Goal: Information Seeking & Learning: Check status

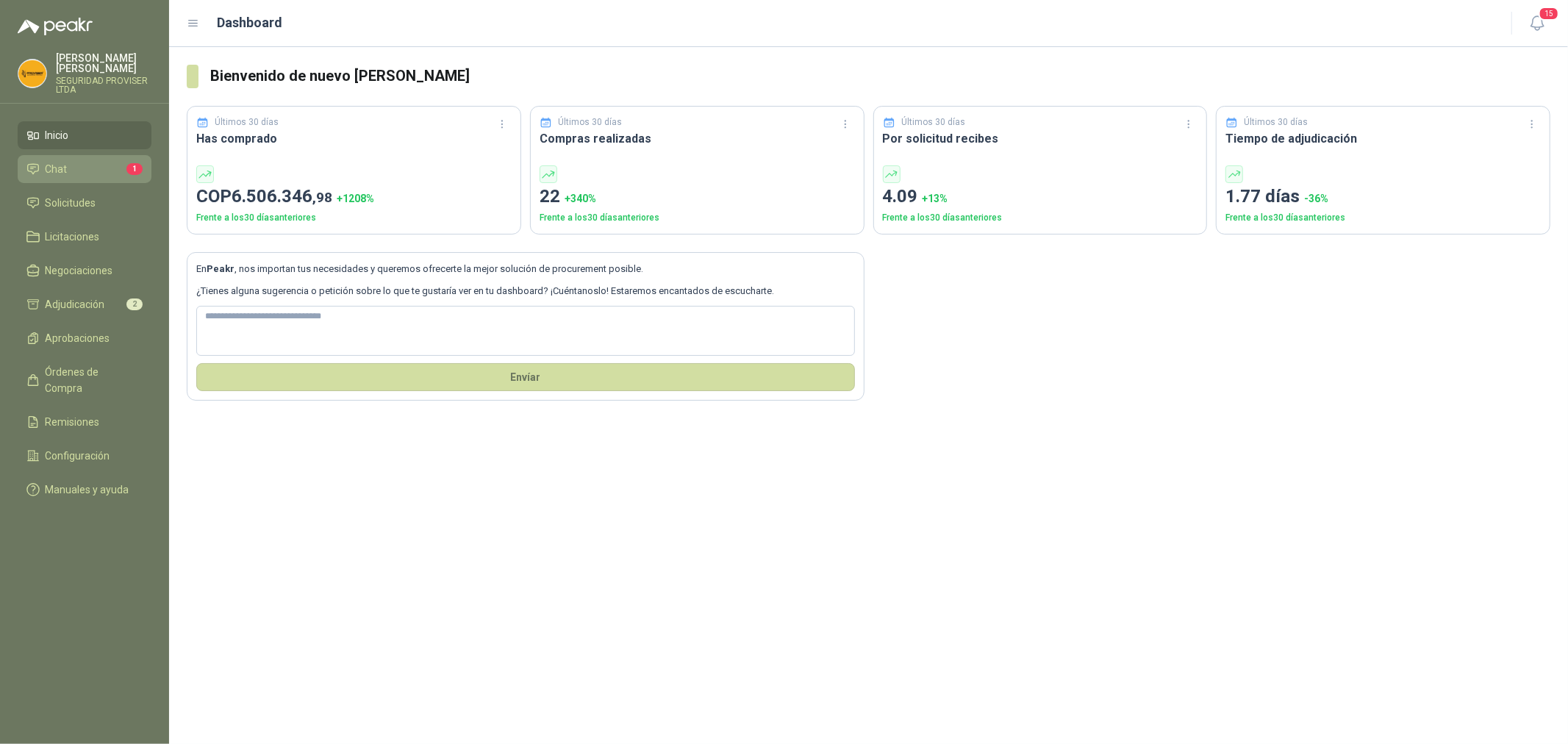
click at [66, 174] on span "Chat" at bounding box center [57, 169] width 22 height 17
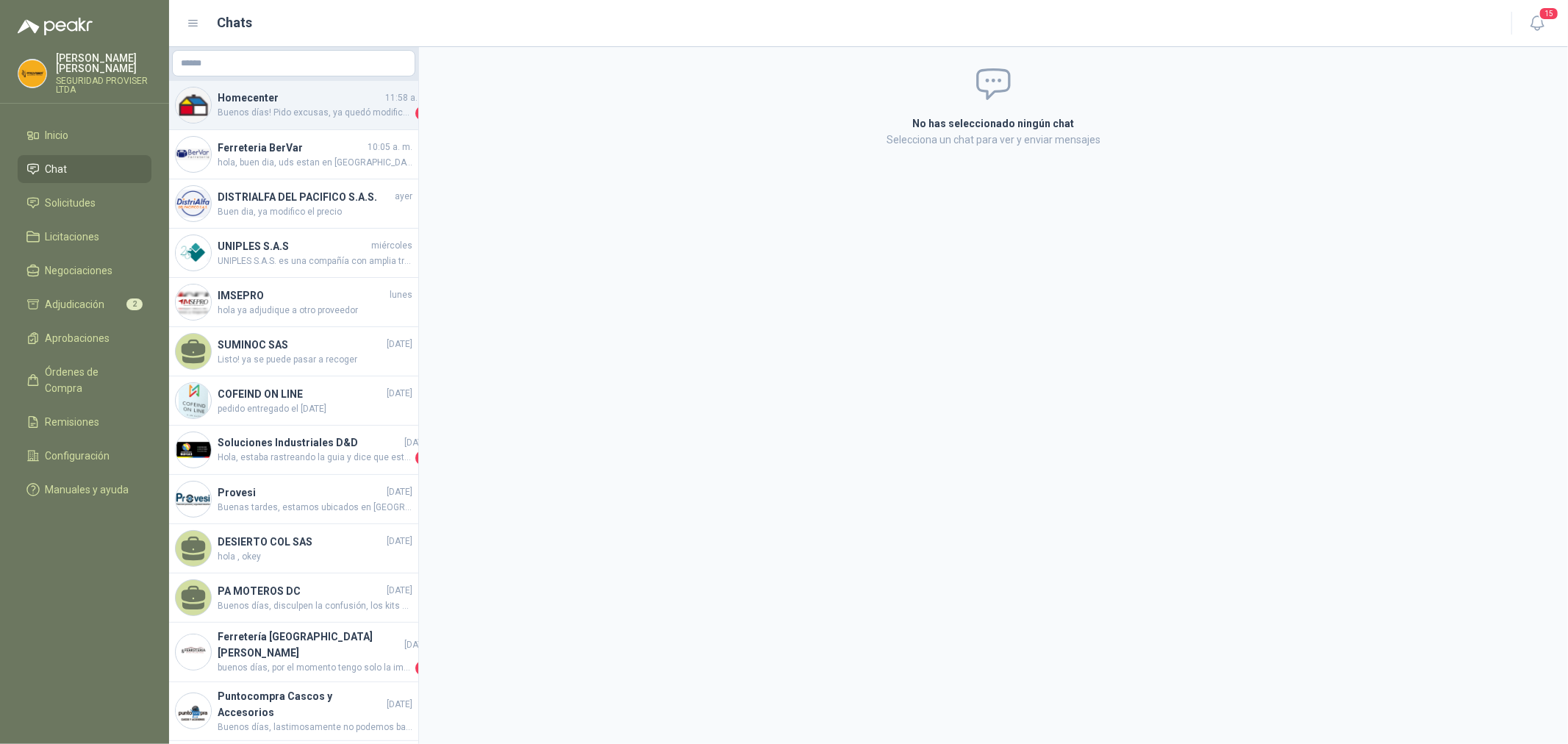
click at [239, 110] on span "Buenos días! Pido excusas, ya quedó modificada. Quedamos atentos!" at bounding box center [315, 113] width 195 height 15
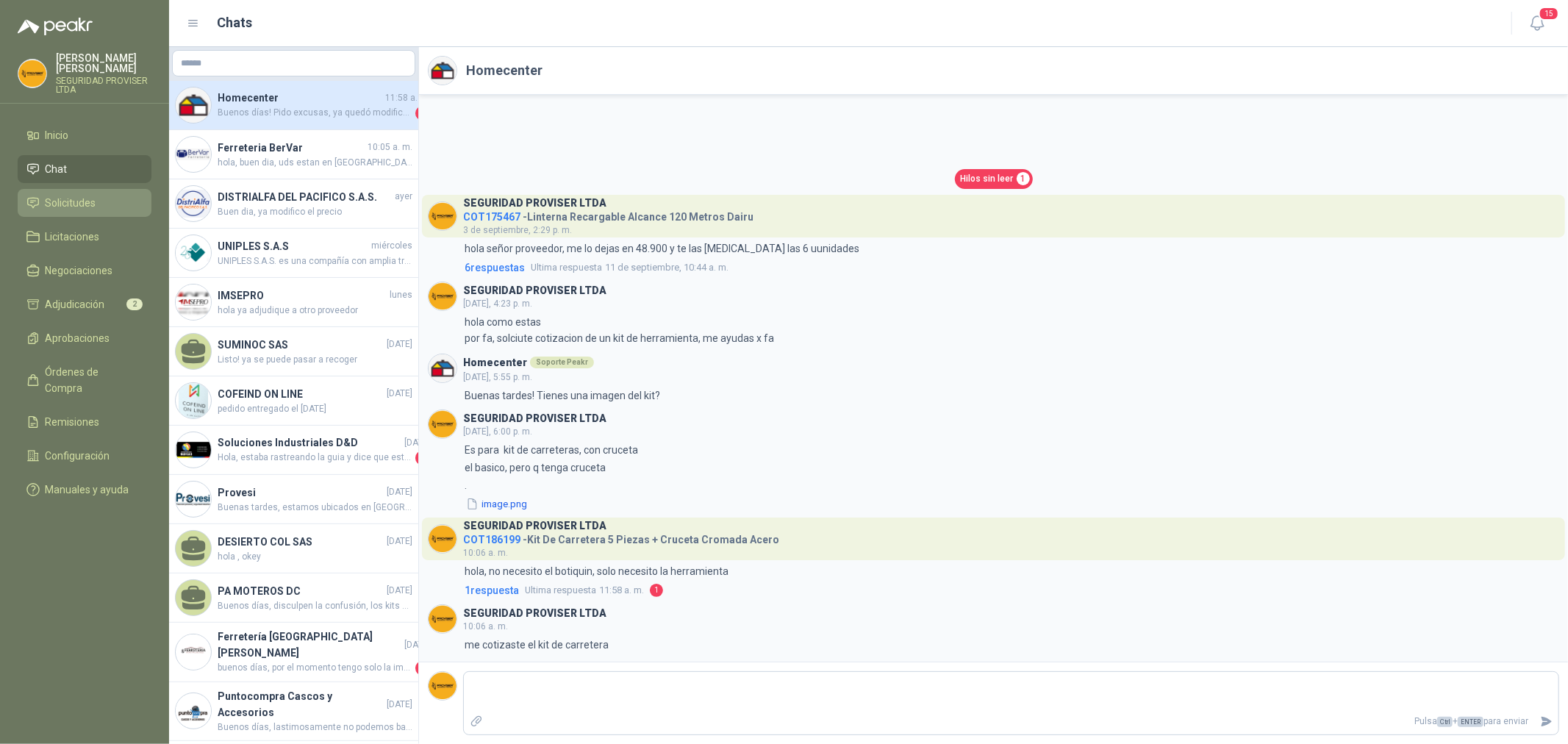
click at [85, 201] on span "Solicitudes" at bounding box center [71, 203] width 51 height 17
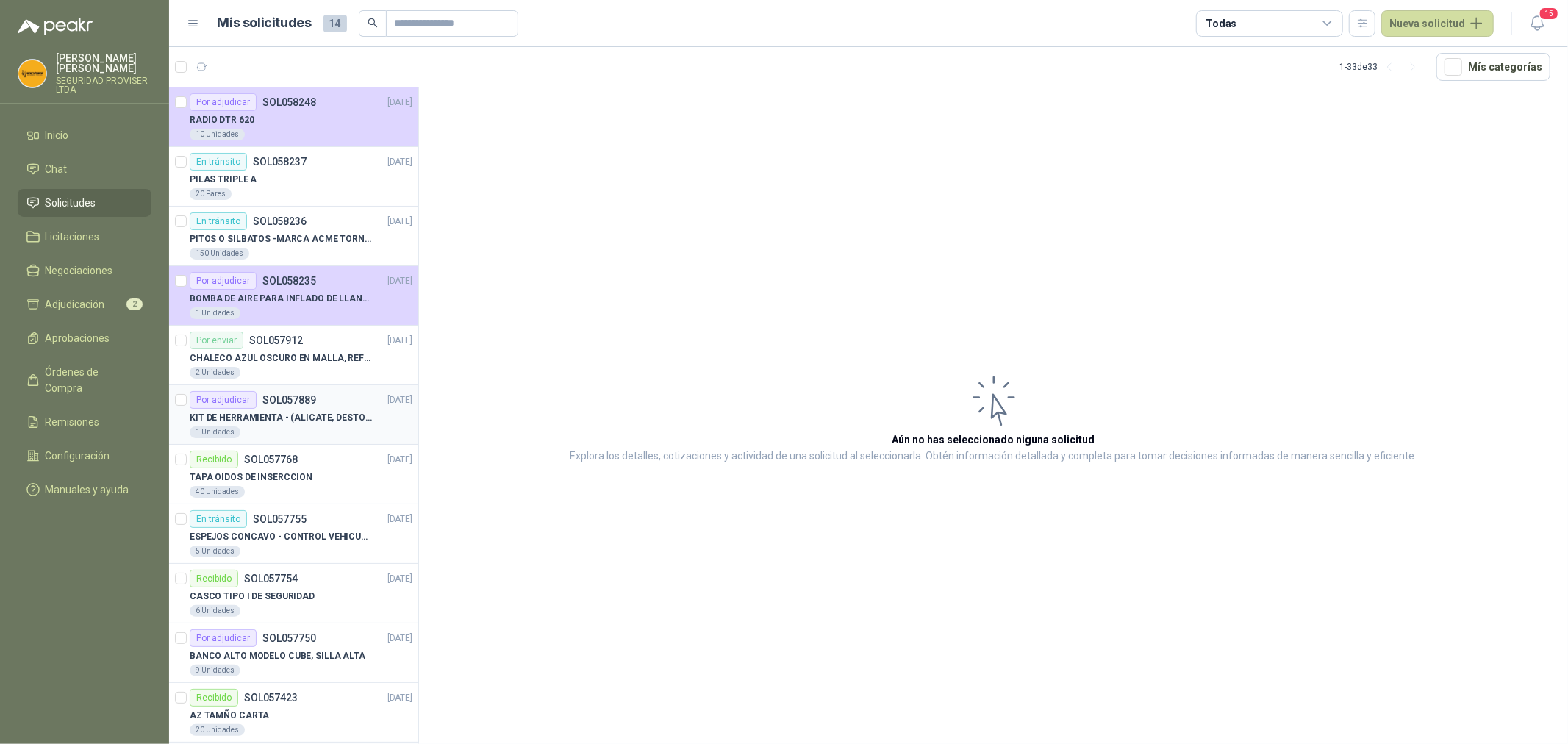
click at [341, 414] on p "KIT DE HERRAMIENTA - (ALICATE, DESTORNILLADOR,LLAVE DE EXPANSION, CRUCETA,LLAVE…" at bounding box center [281, 418] width 183 height 14
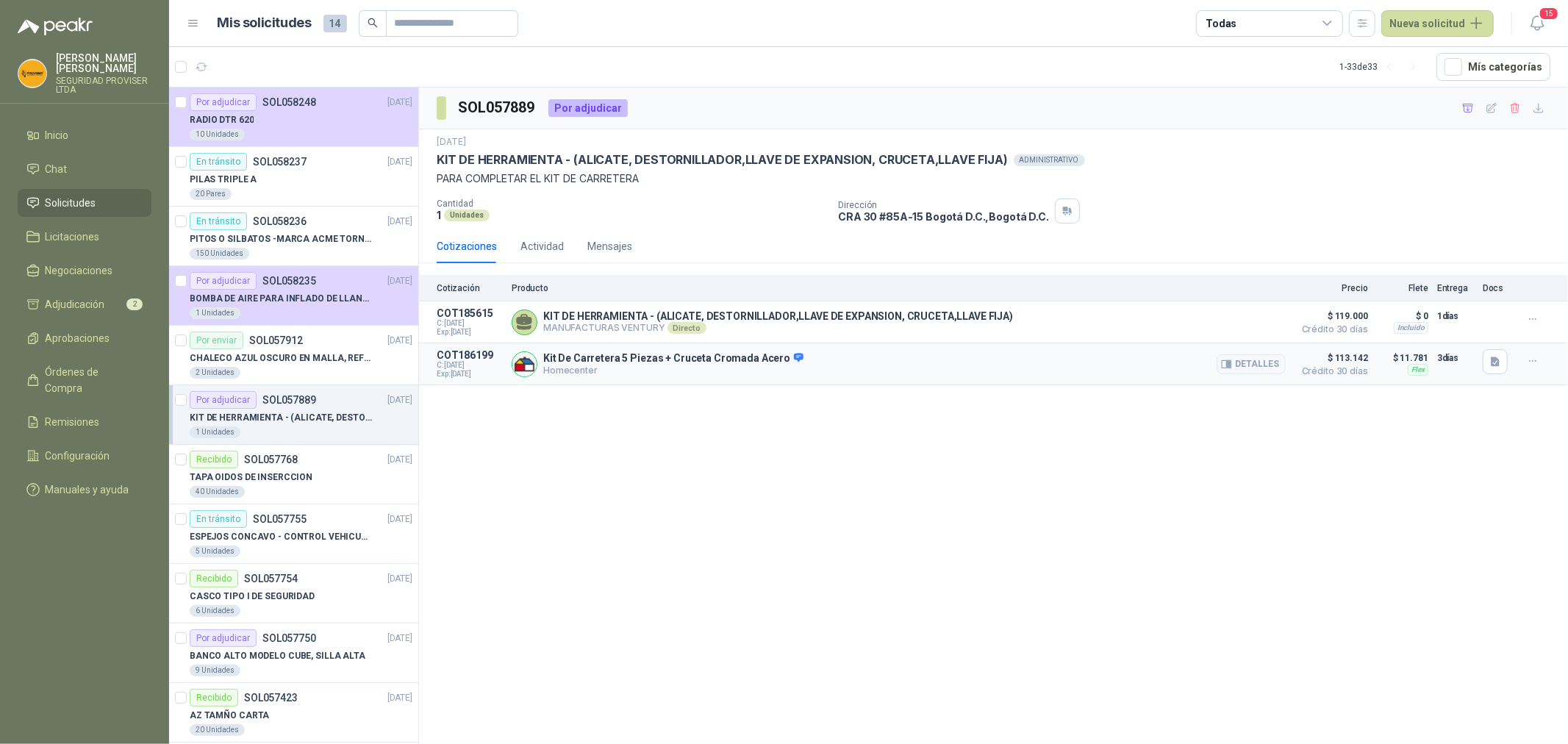
click at [934, 364] on div "Kit De Carretera 5 Piezas + Cruceta Cromada Acero Homecenter Detalles" at bounding box center [898, 363] width 774 height 29
click at [1253, 363] on button "Detalles" at bounding box center [1251, 364] width 69 height 20
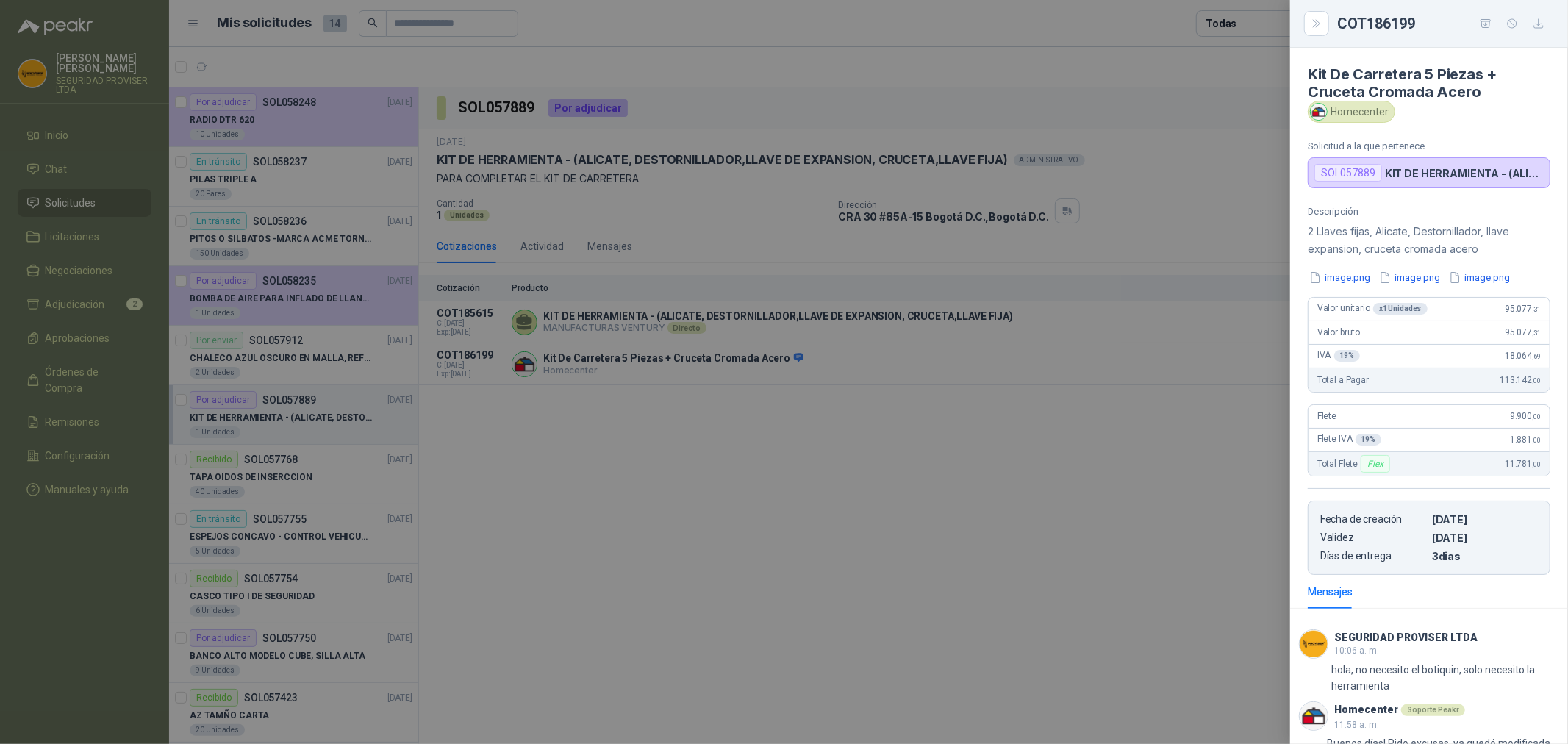
scroll to position [108, 0]
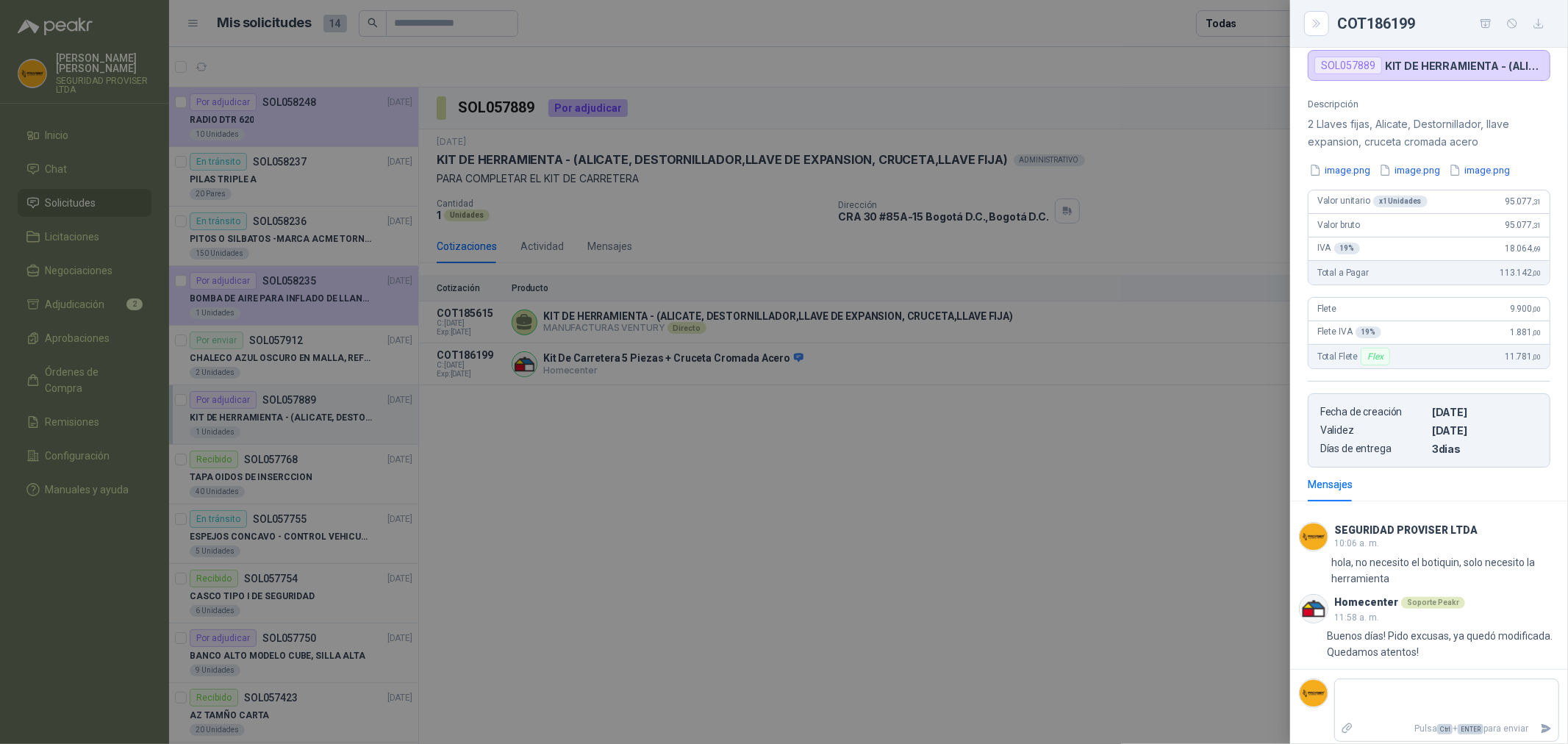
click at [1173, 502] on div at bounding box center [784, 372] width 1568 height 744
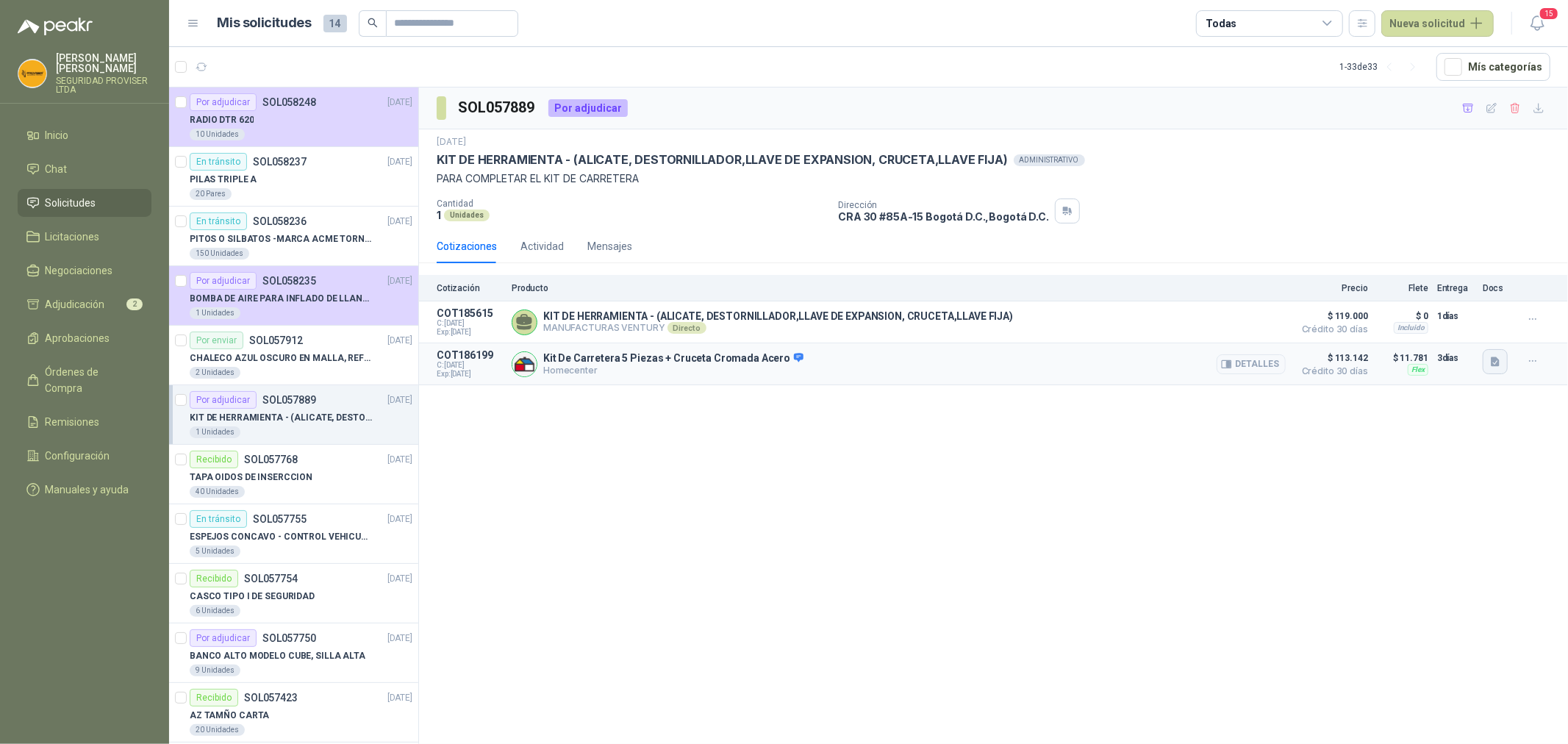
click at [1490, 359] on icon "button" at bounding box center [1496, 363] width 13 height 13
click at [1467, 311] on button "image.png" at bounding box center [1466, 315] width 64 height 16
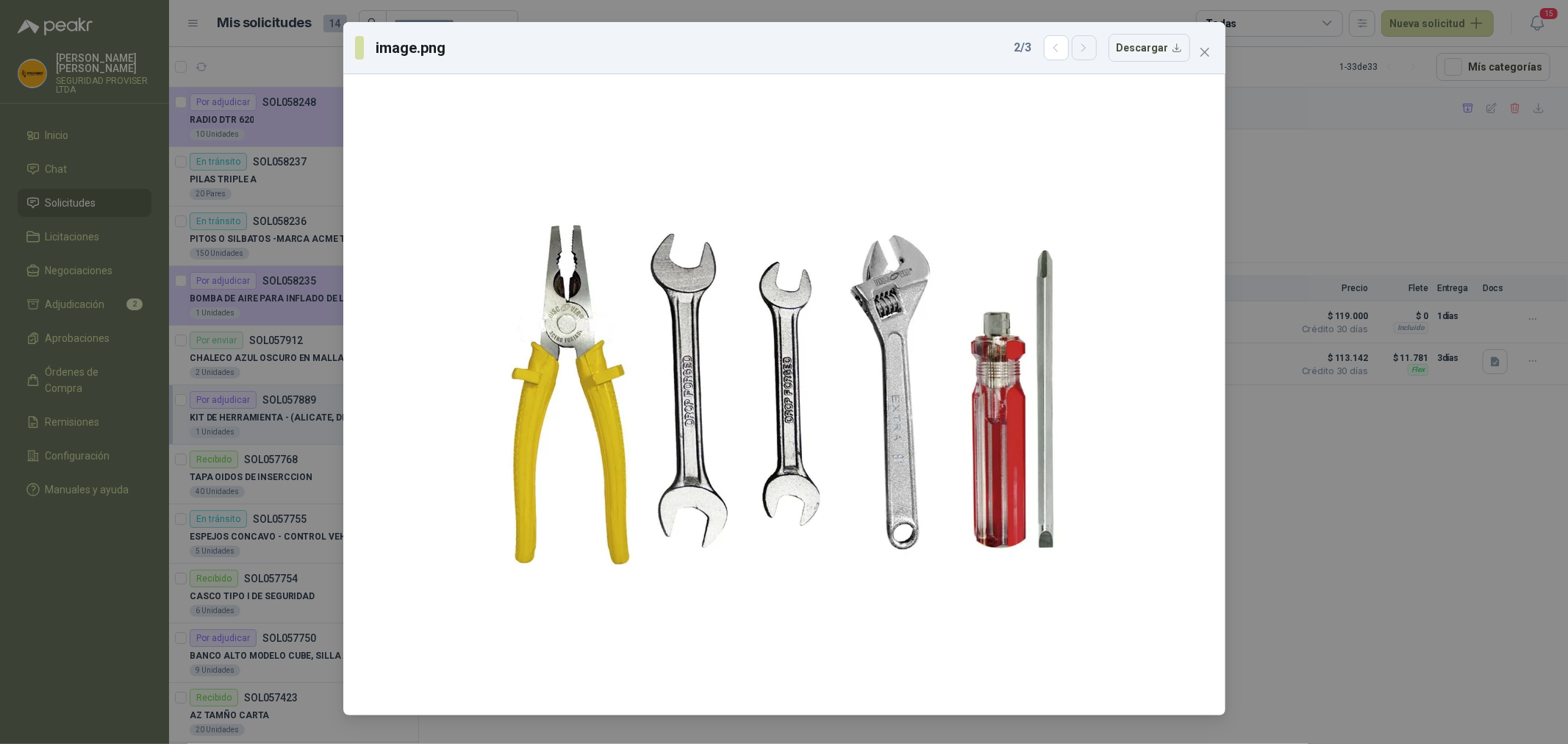
click at [1085, 50] on icon "button" at bounding box center [1084, 47] width 4 height 7
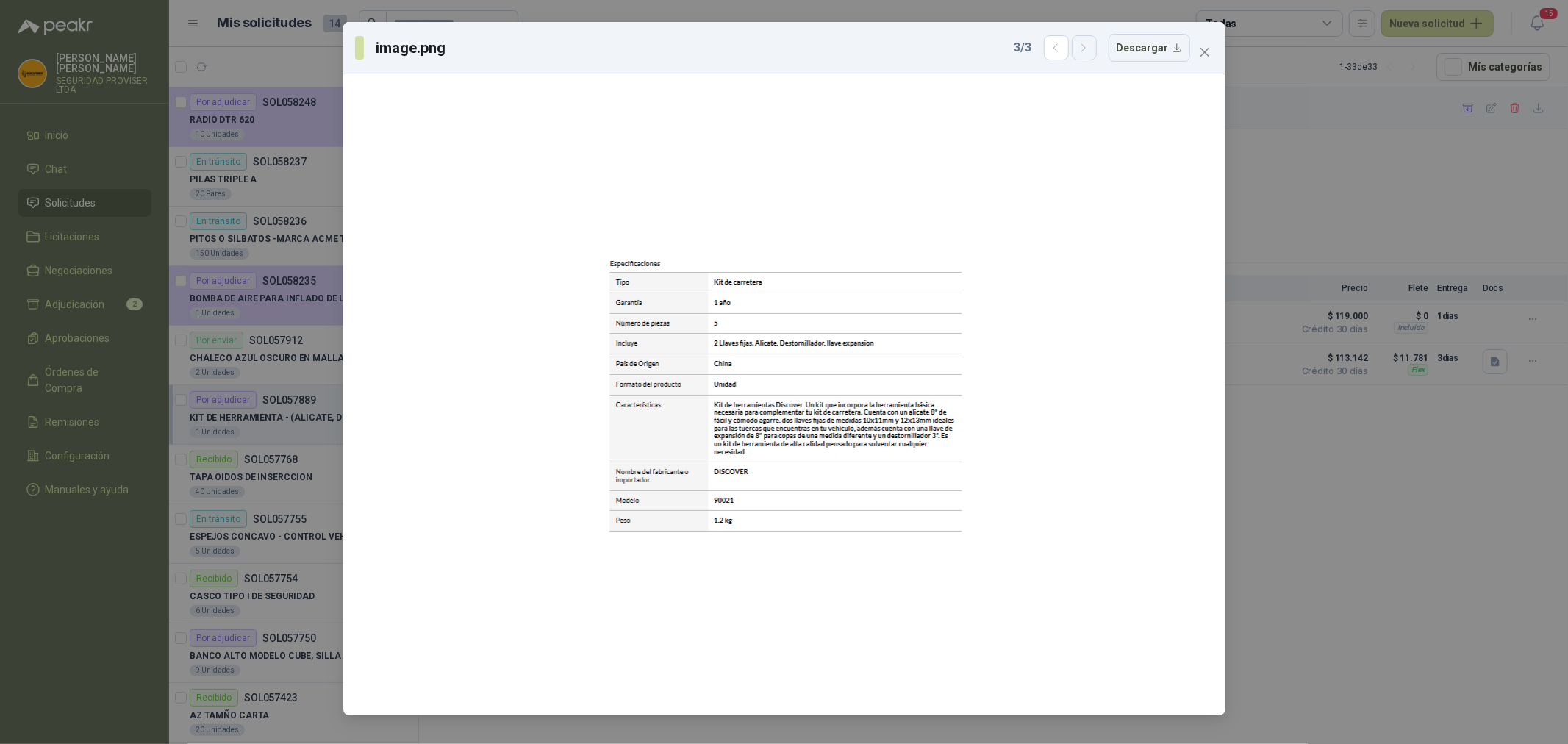
click at [1089, 53] on icon "button" at bounding box center [1084, 48] width 13 height 13
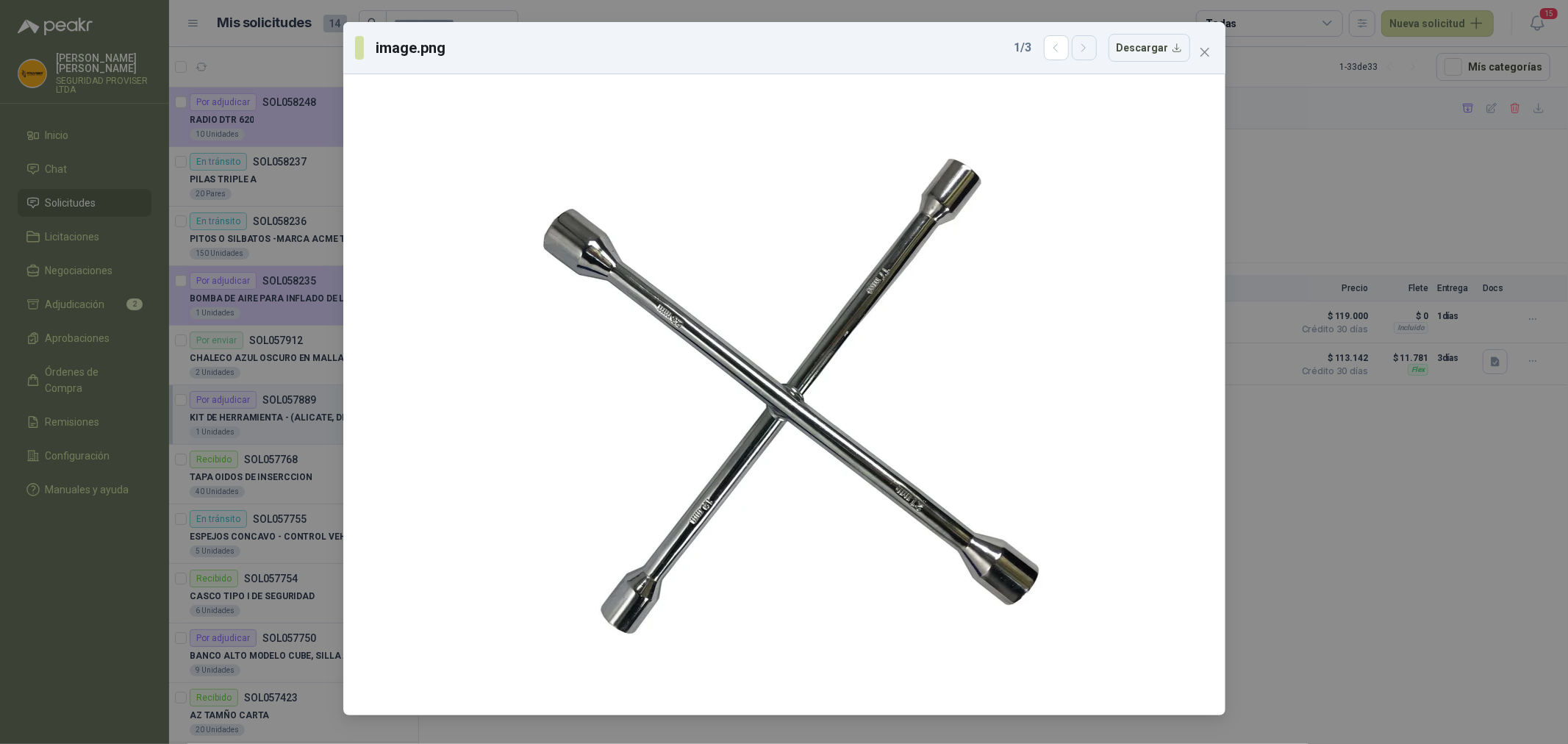
click at [1089, 53] on icon "button" at bounding box center [1084, 48] width 13 height 13
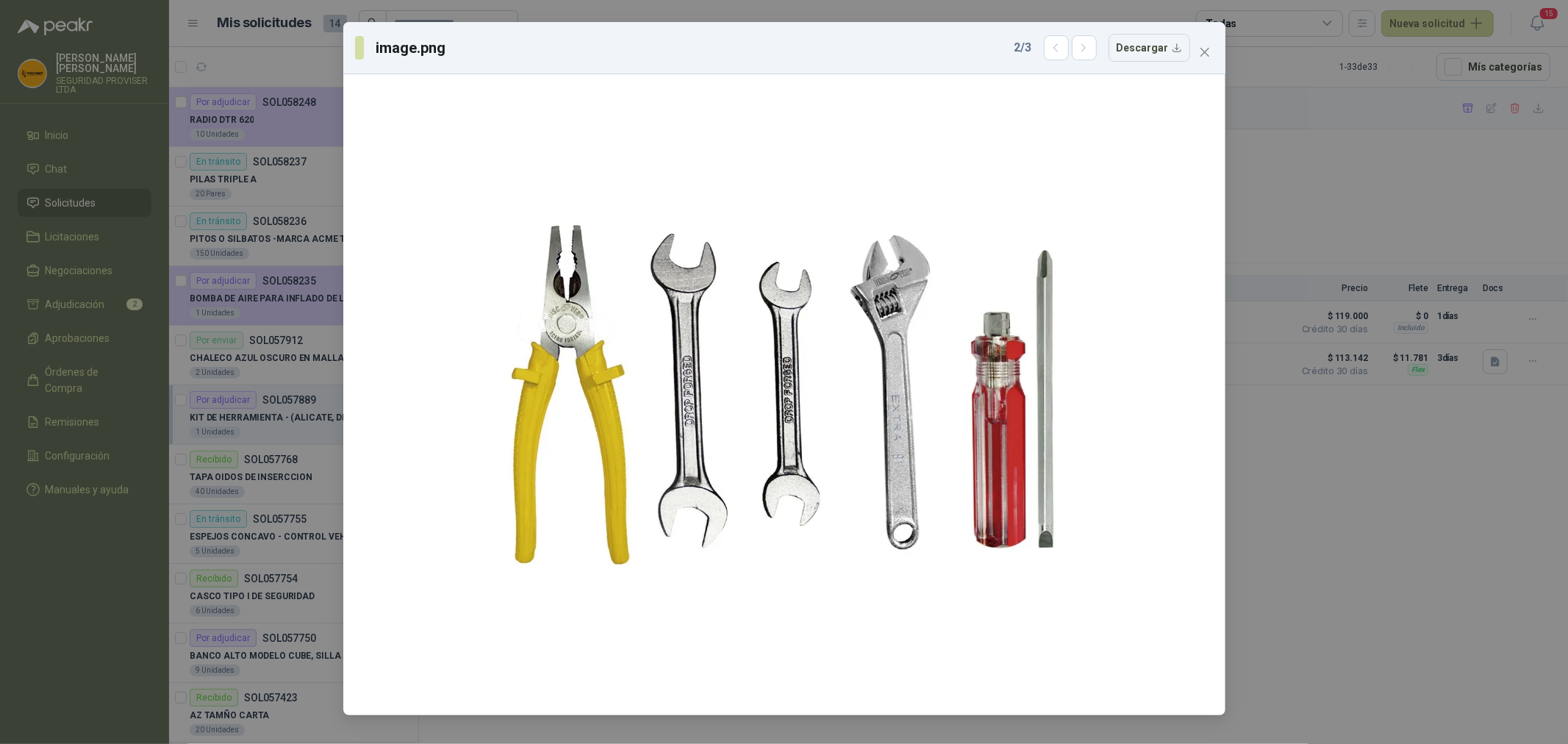
click at [1200, 47] on icon "close" at bounding box center [1204, 52] width 12 height 12
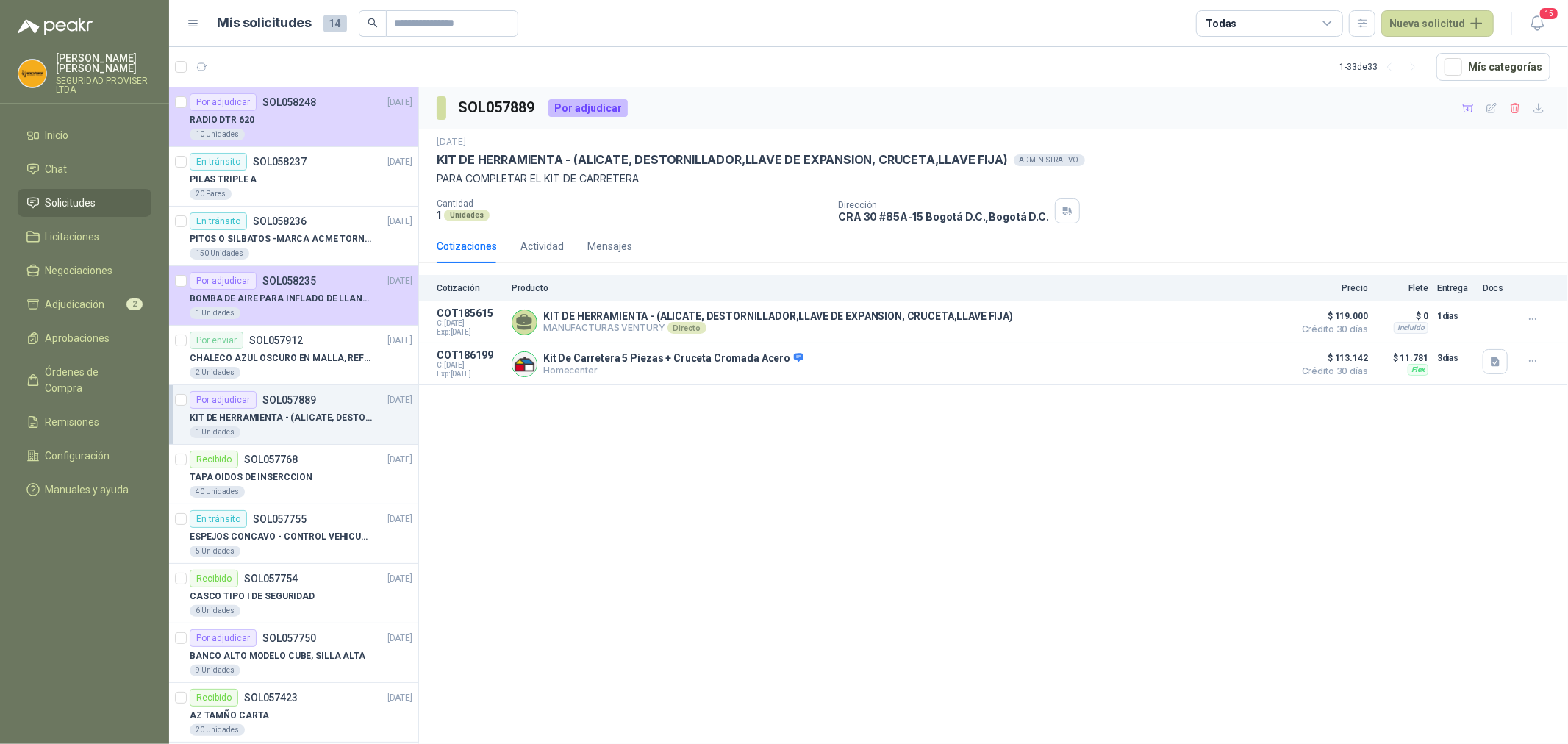
click at [810, 514] on div "SOL057889 Por adjudicar [DATE] KIT DE HERRAMIENTA - (ALICATE, [GEOGRAPHIC_DATA]…" at bounding box center [993, 418] width 1149 height 662
click at [122, 141] on li "Inicio" at bounding box center [85, 135] width 116 height 17
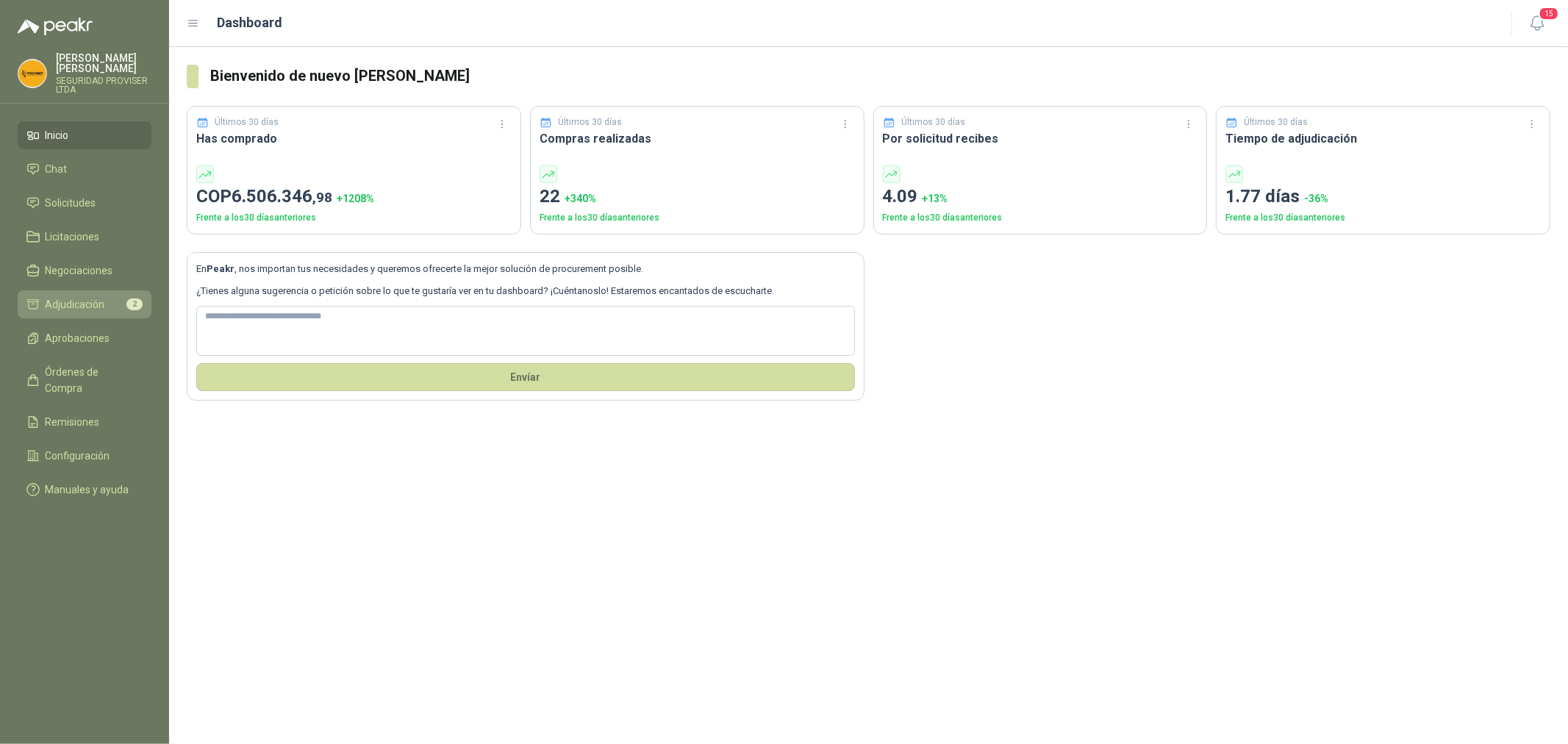
click at [99, 300] on span "Adjudicación" at bounding box center [75, 304] width 60 height 17
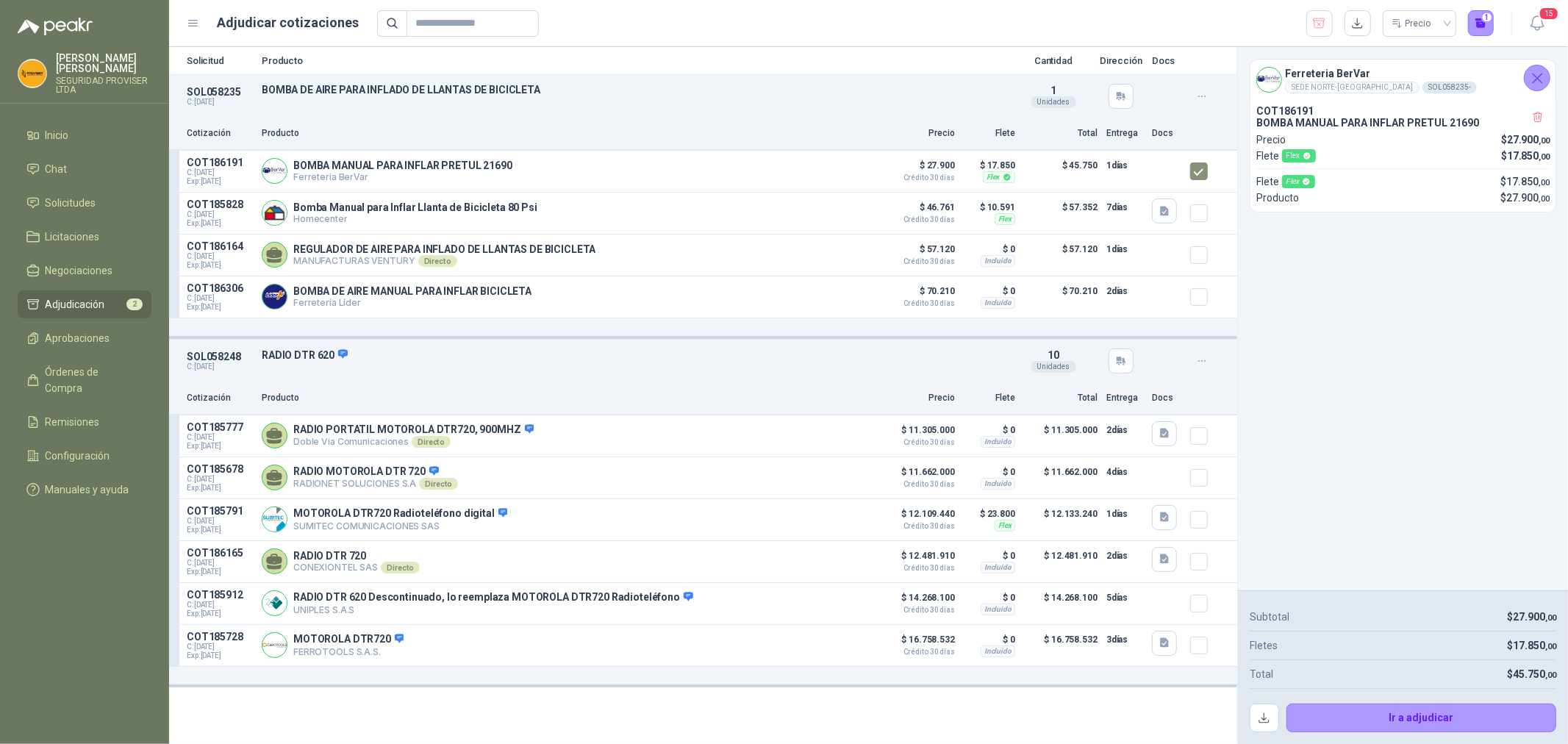
click at [1540, 78] on icon "Cerrar" at bounding box center [1537, 78] width 18 height 18
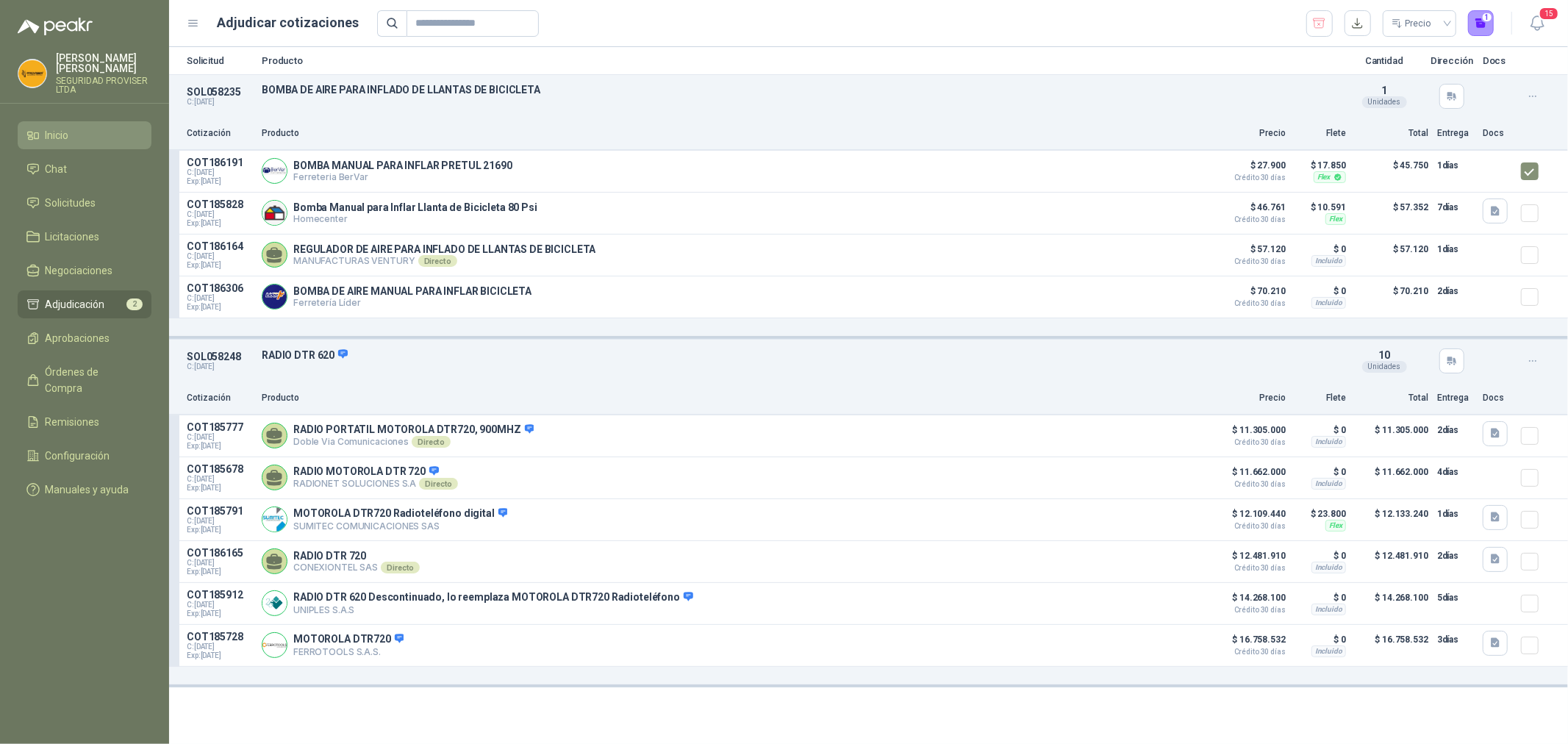
click at [89, 138] on li "Inicio" at bounding box center [85, 135] width 116 height 17
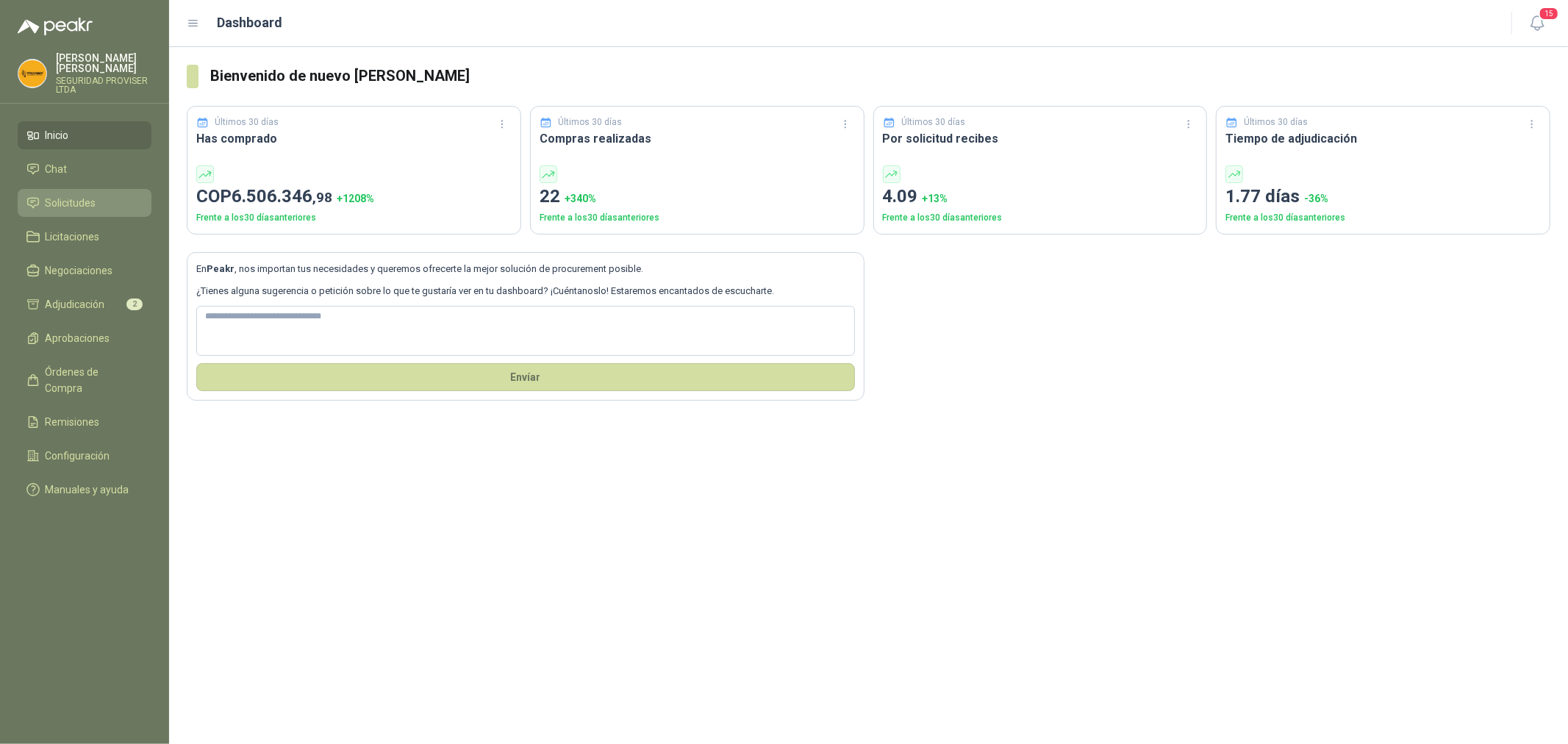
click at [100, 199] on li "Solicitudes" at bounding box center [85, 203] width 116 height 17
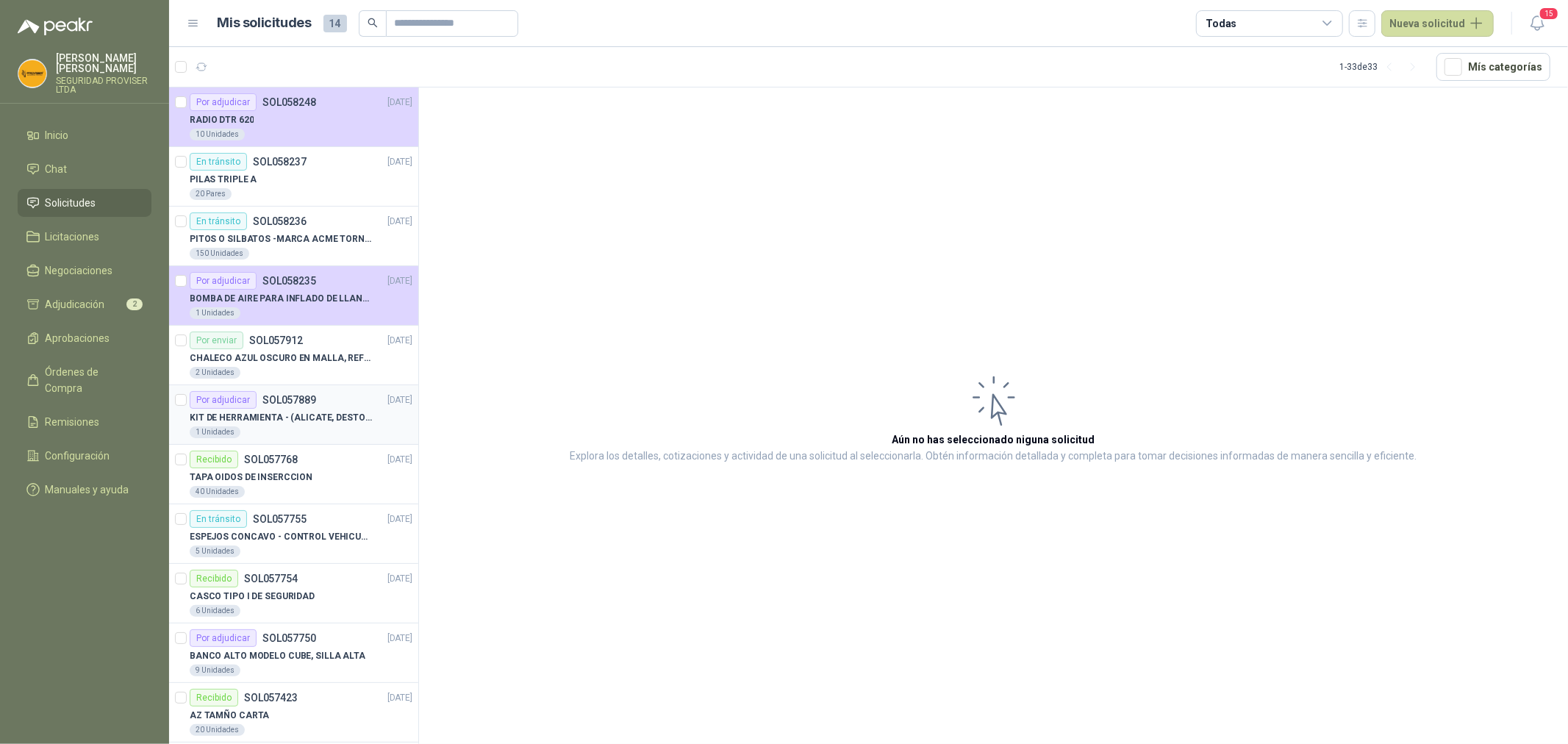
click at [364, 419] on p "KIT DE HERRAMIENTA - (ALICATE, DESTORNILLADOR,LLAVE DE EXPANSION, CRUCETA,LLAVE…" at bounding box center [281, 418] width 183 height 14
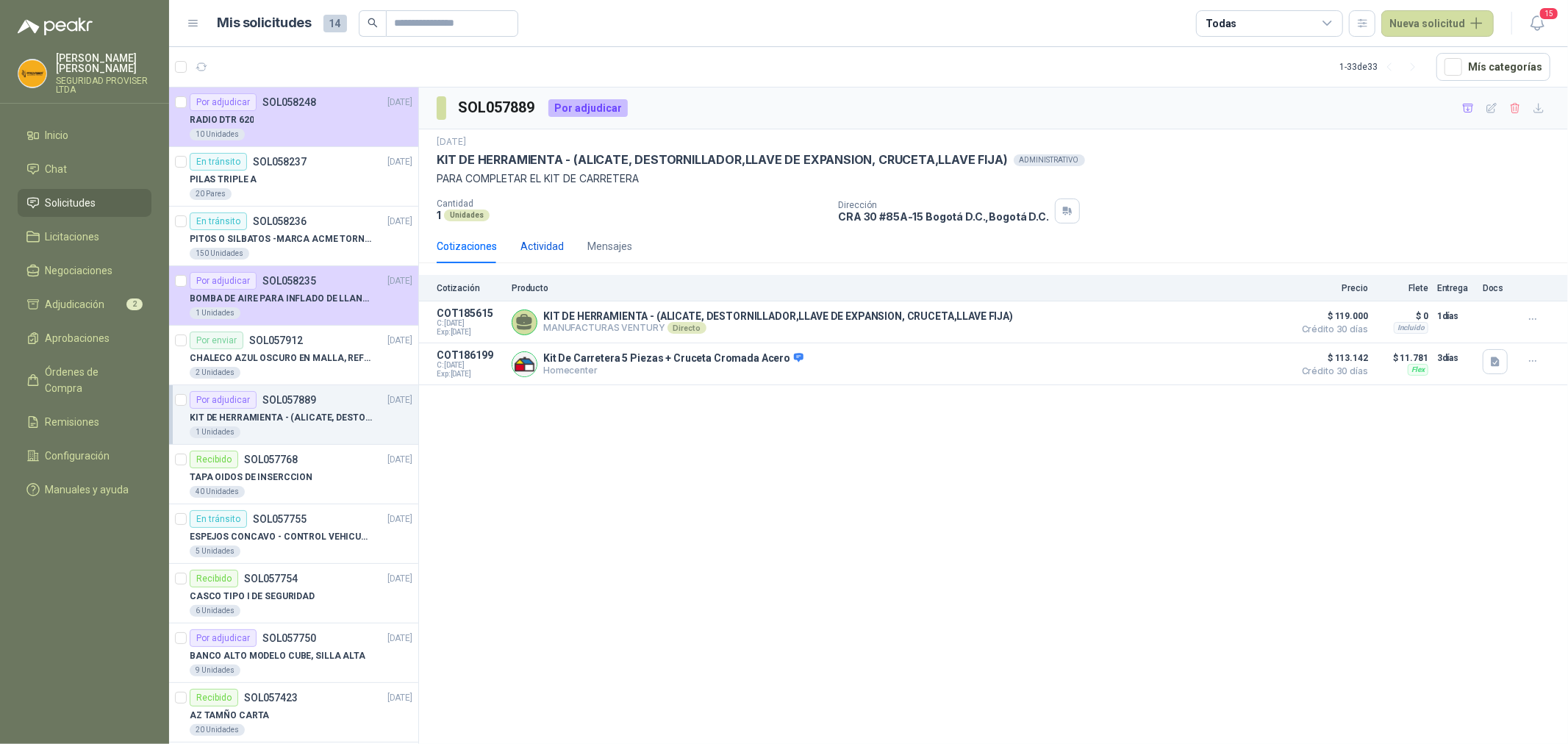
click at [547, 246] on div "Actividad" at bounding box center [542, 246] width 43 height 17
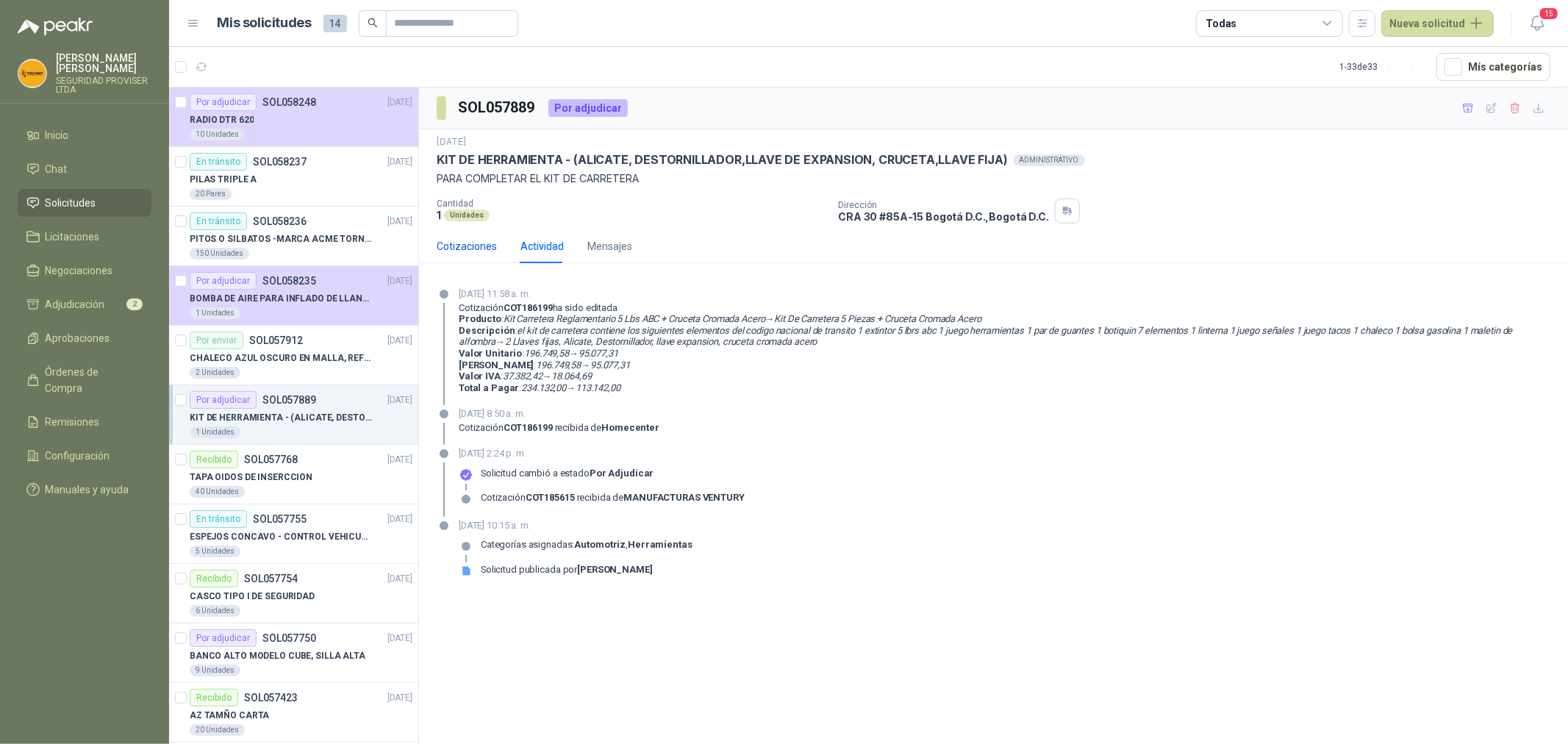
click at [482, 240] on div "Cotizaciones" at bounding box center [467, 246] width 61 height 17
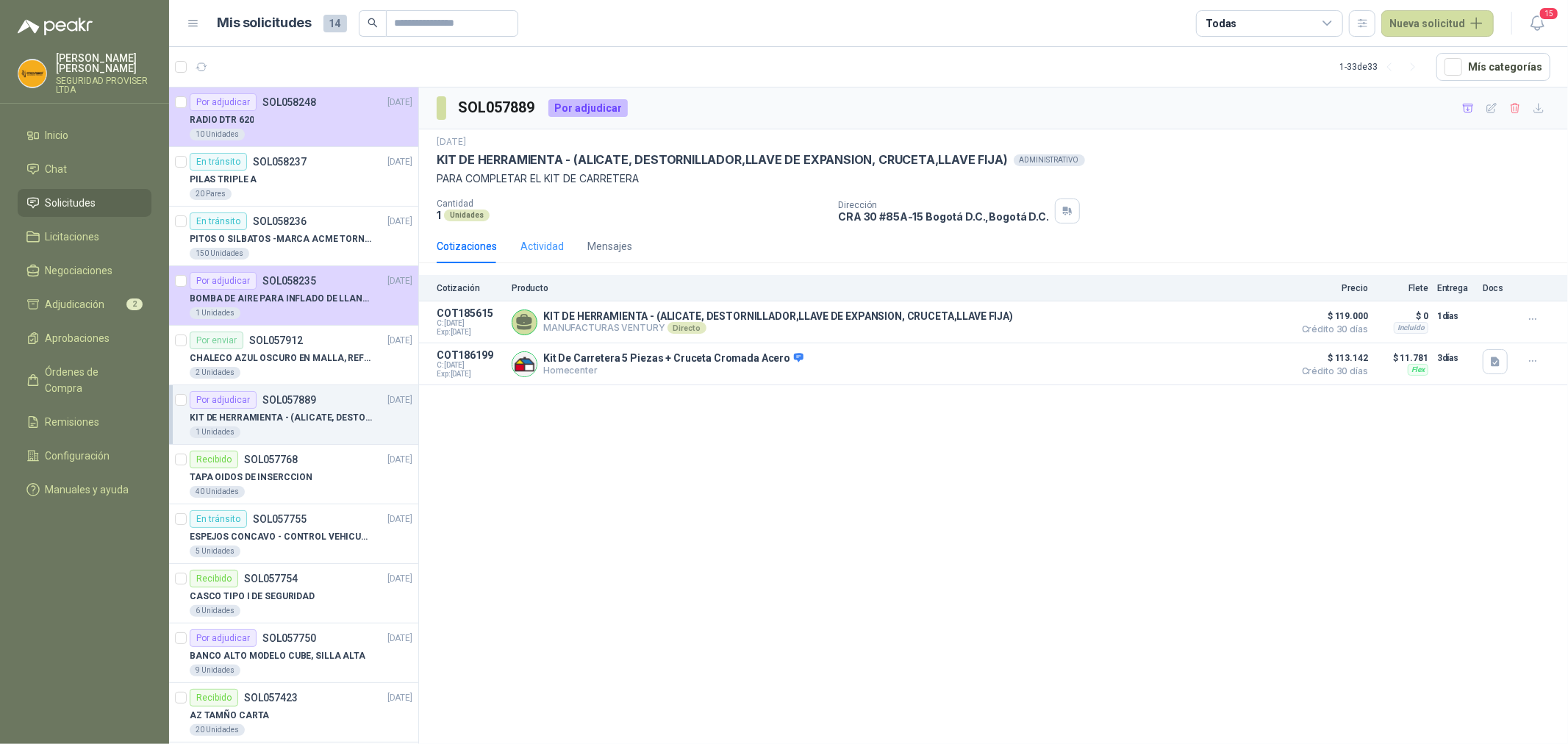
click at [531, 257] on div "Actividad" at bounding box center [542, 246] width 43 height 34
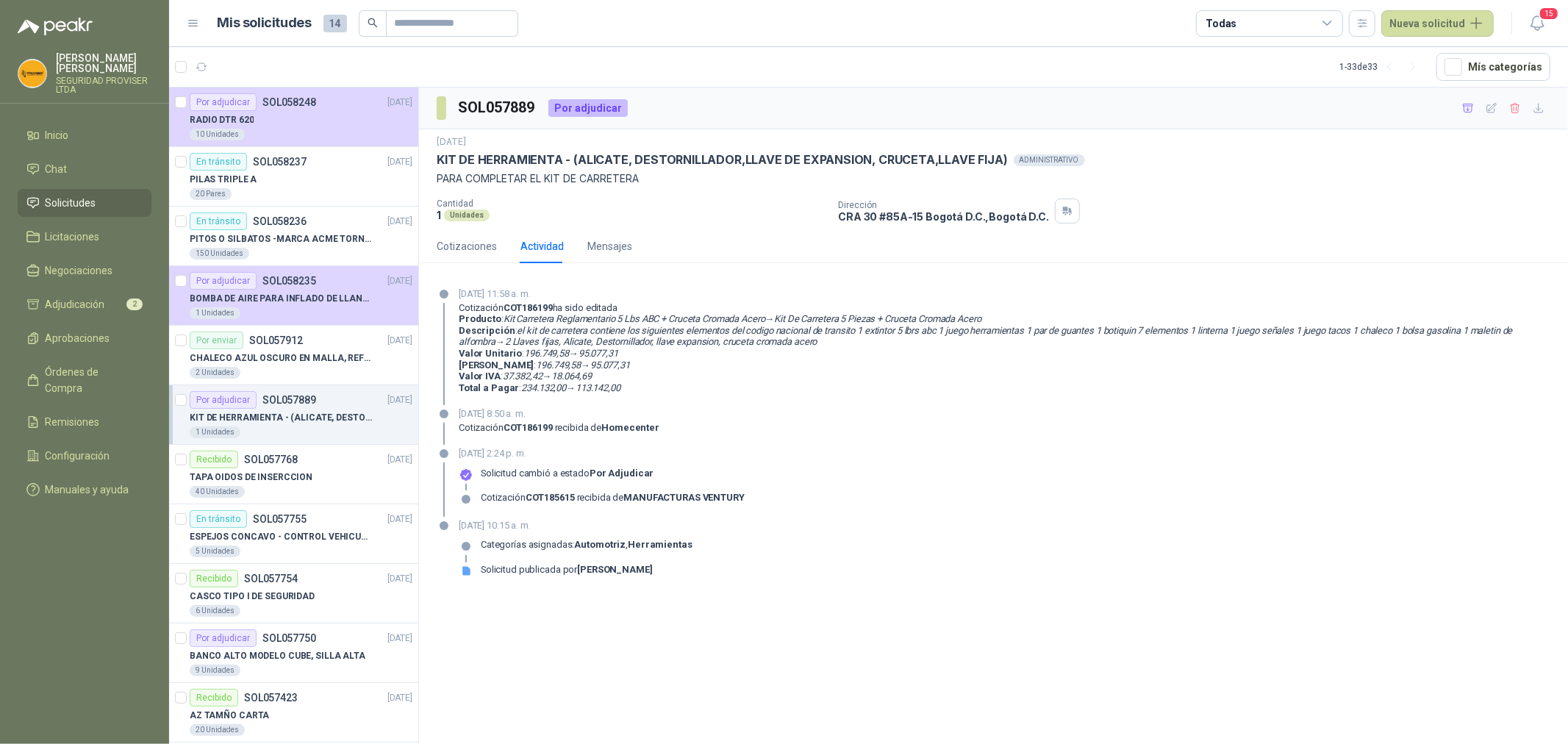
click at [531, 257] on div "Actividad" at bounding box center [542, 246] width 43 height 34
click at [472, 245] on div "Cotizaciones" at bounding box center [467, 246] width 61 height 17
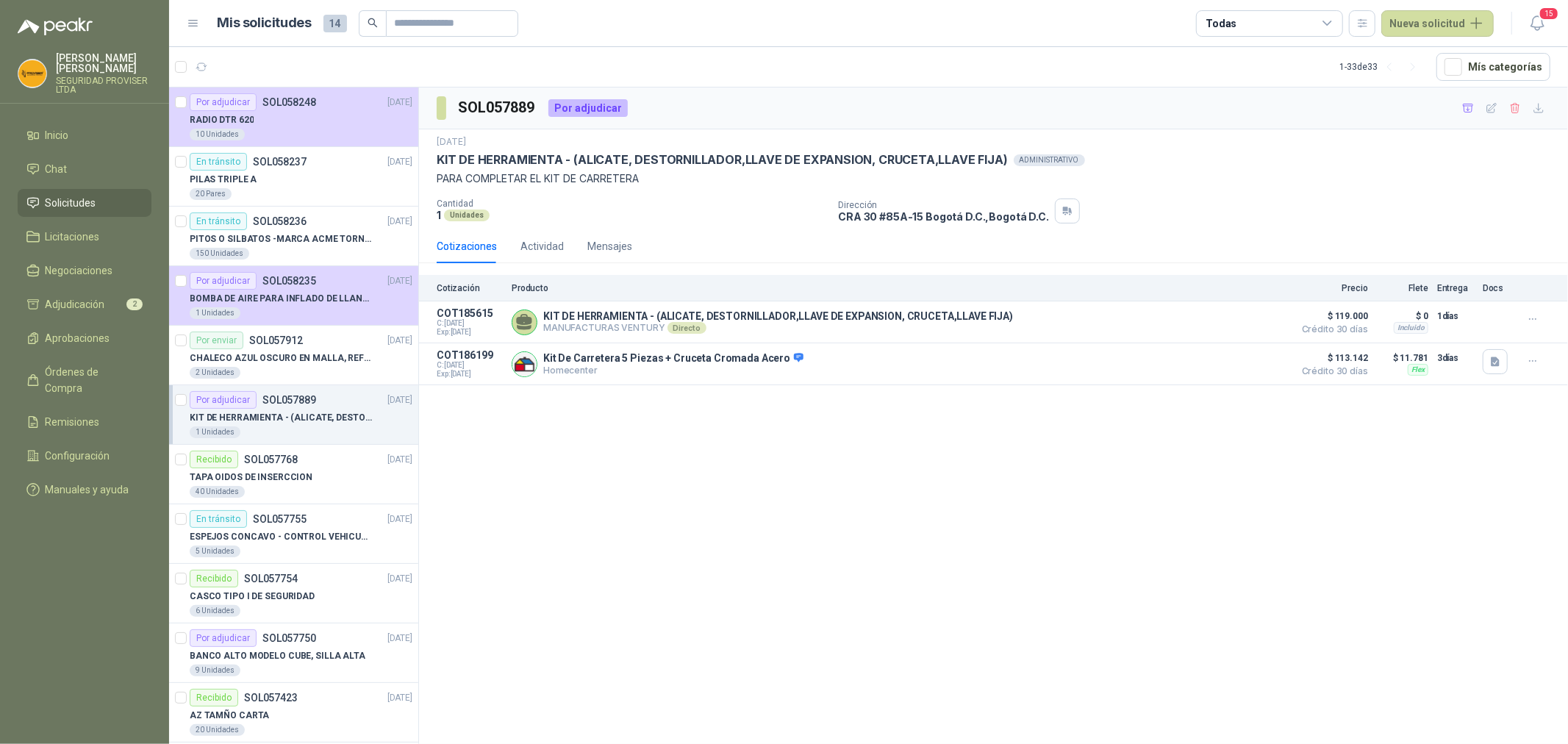
click at [72, 203] on span "Solicitudes" at bounding box center [71, 203] width 51 height 17
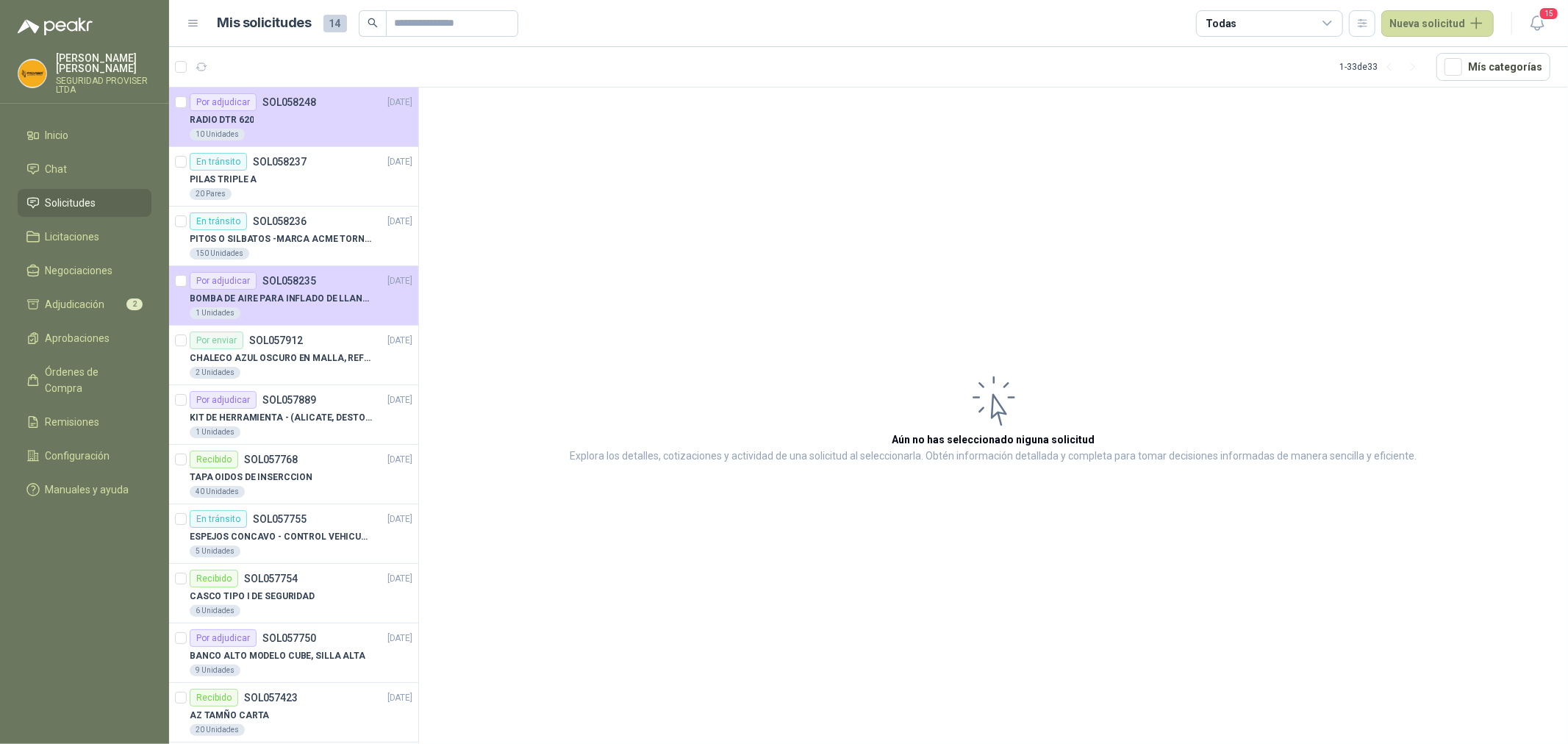
click at [1327, 22] on icon at bounding box center [1327, 23] width 8 height 4
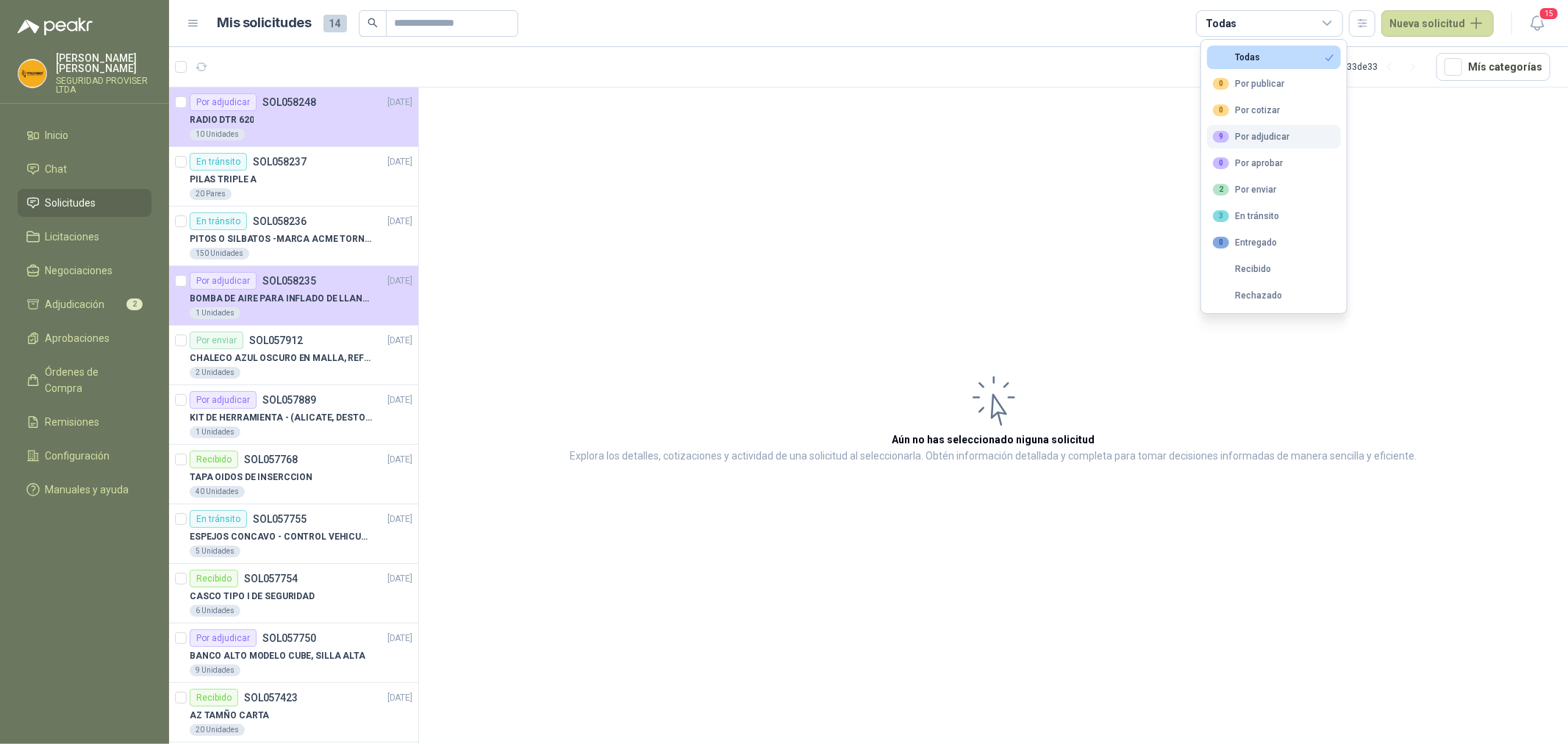
click at [1275, 133] on div "9 Por adjudicar" at bounding box center [1250, 136] width 76 height 12
